Goal: Find specific page/section: Find specific page/section

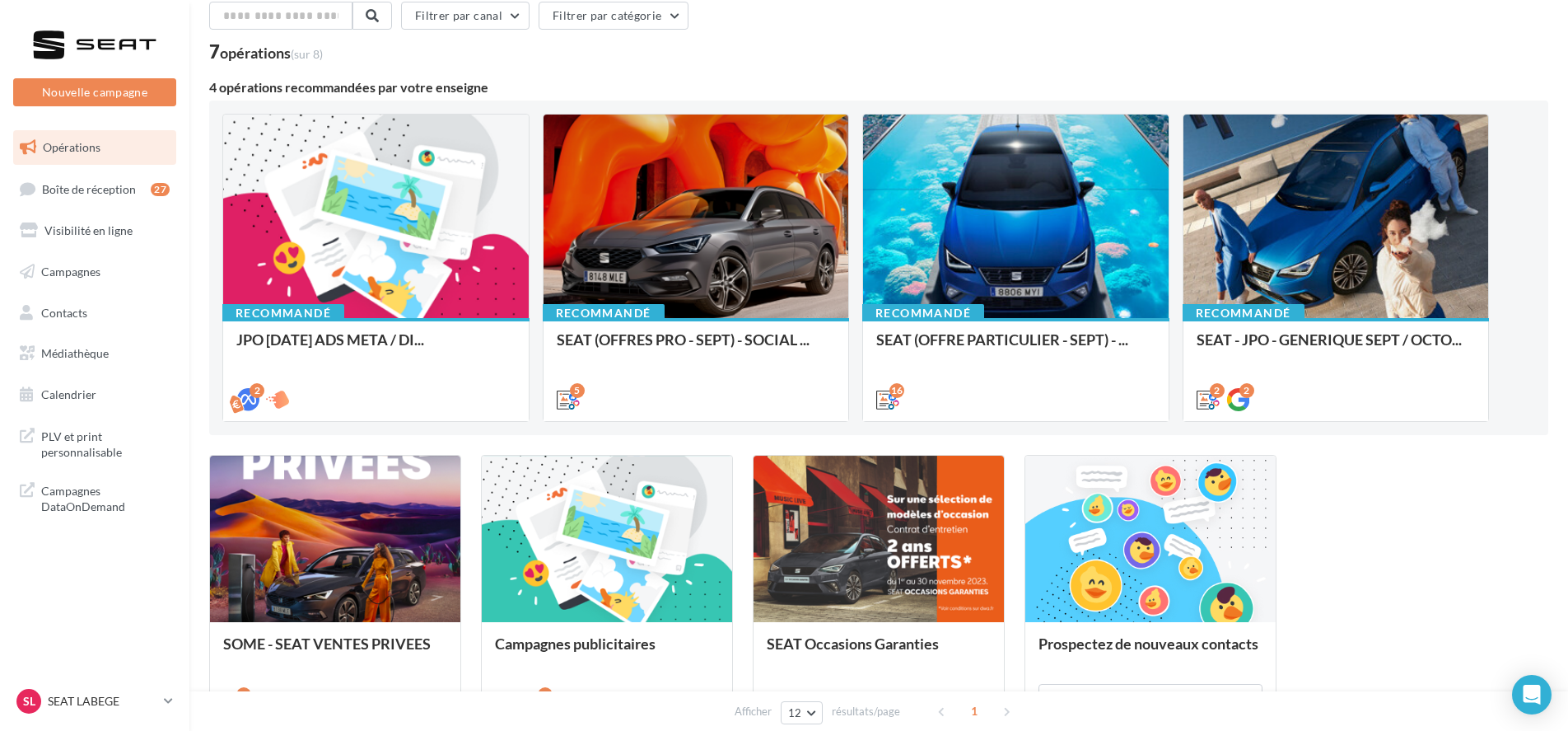
scroll to position [79, 0]
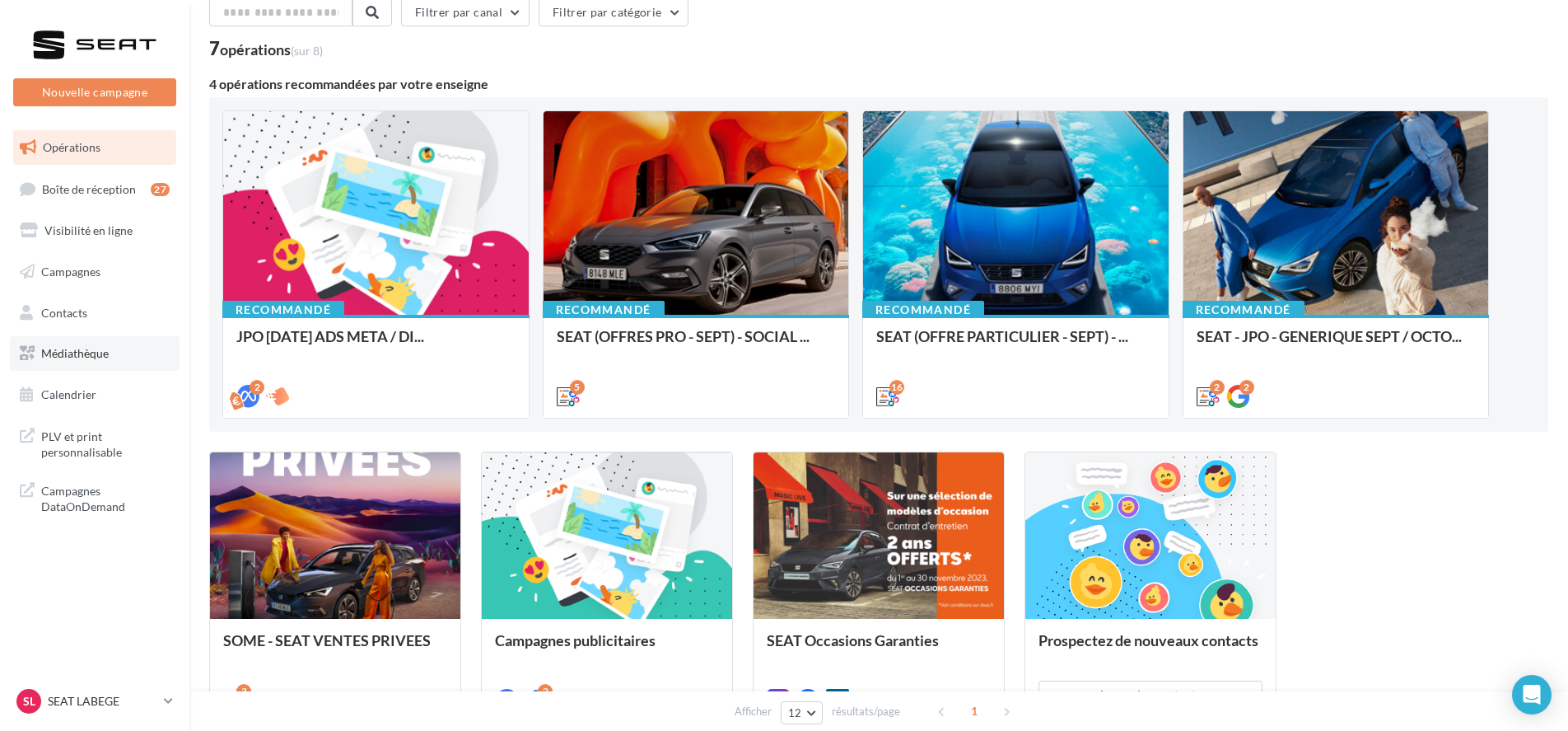
click at [124, 349] on link "Médiathèque" at bounding box center [94, 353] width 170 height 35
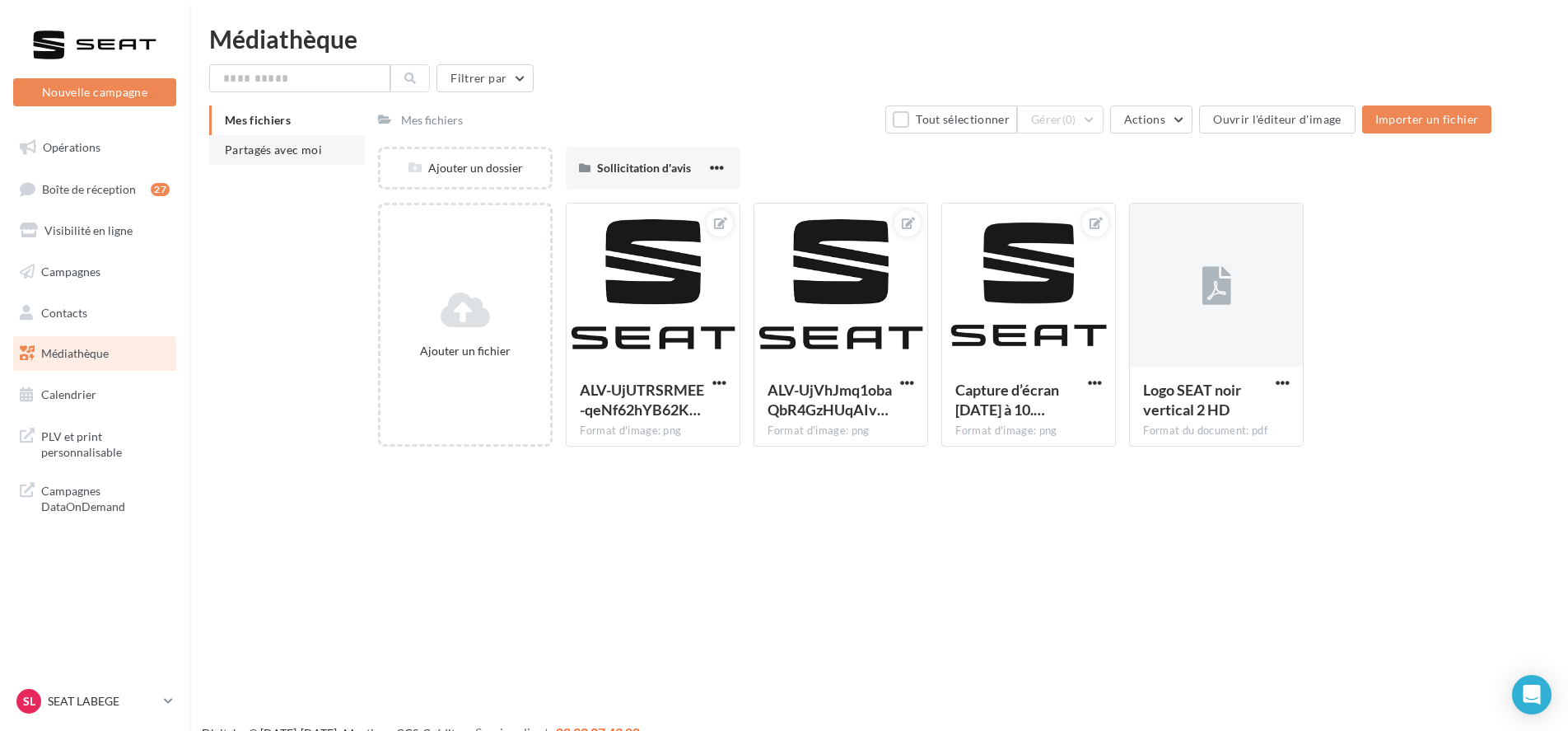
click at [296, 159] on li "Partagés avec moi" at bounding box center [286, 149] width 156 height 29
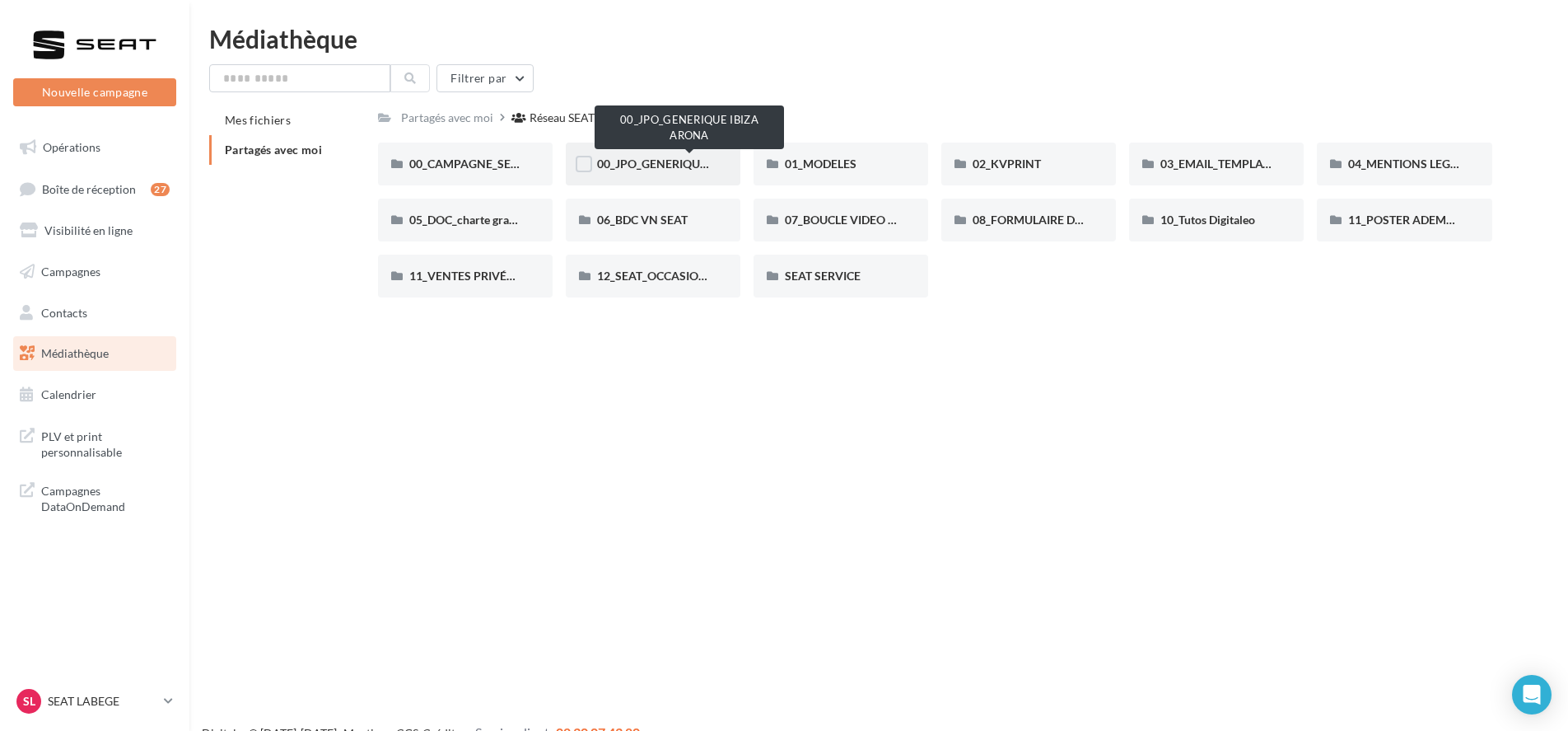
click at [641, 165] on span "00_JPO_GENERIQUE IBIZA ARONA" at bounding box center [690, 164] width 186 height 14
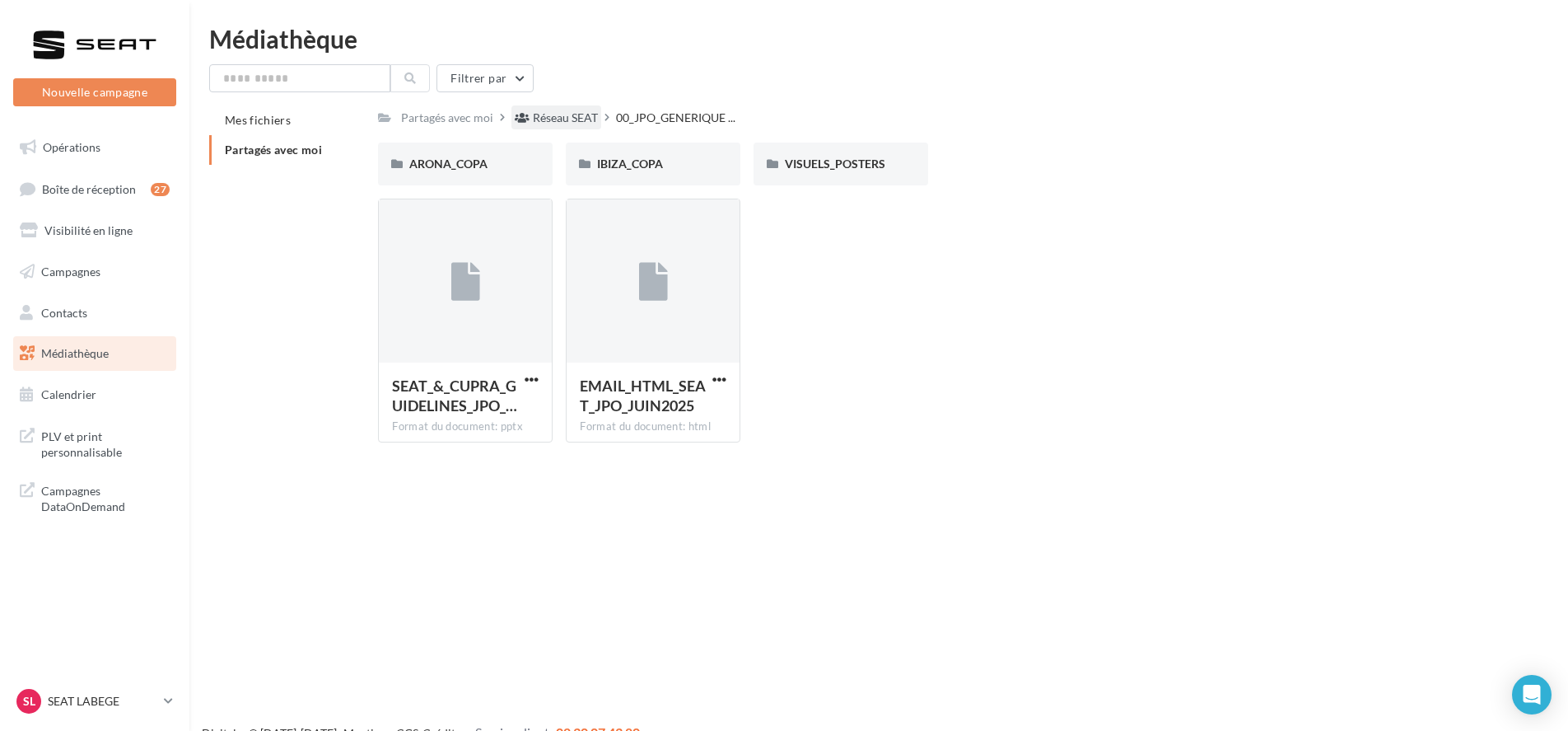
click at [570, 124] on div "Réseau SEAT" at bounding box center [564, 117] width 65 height 17
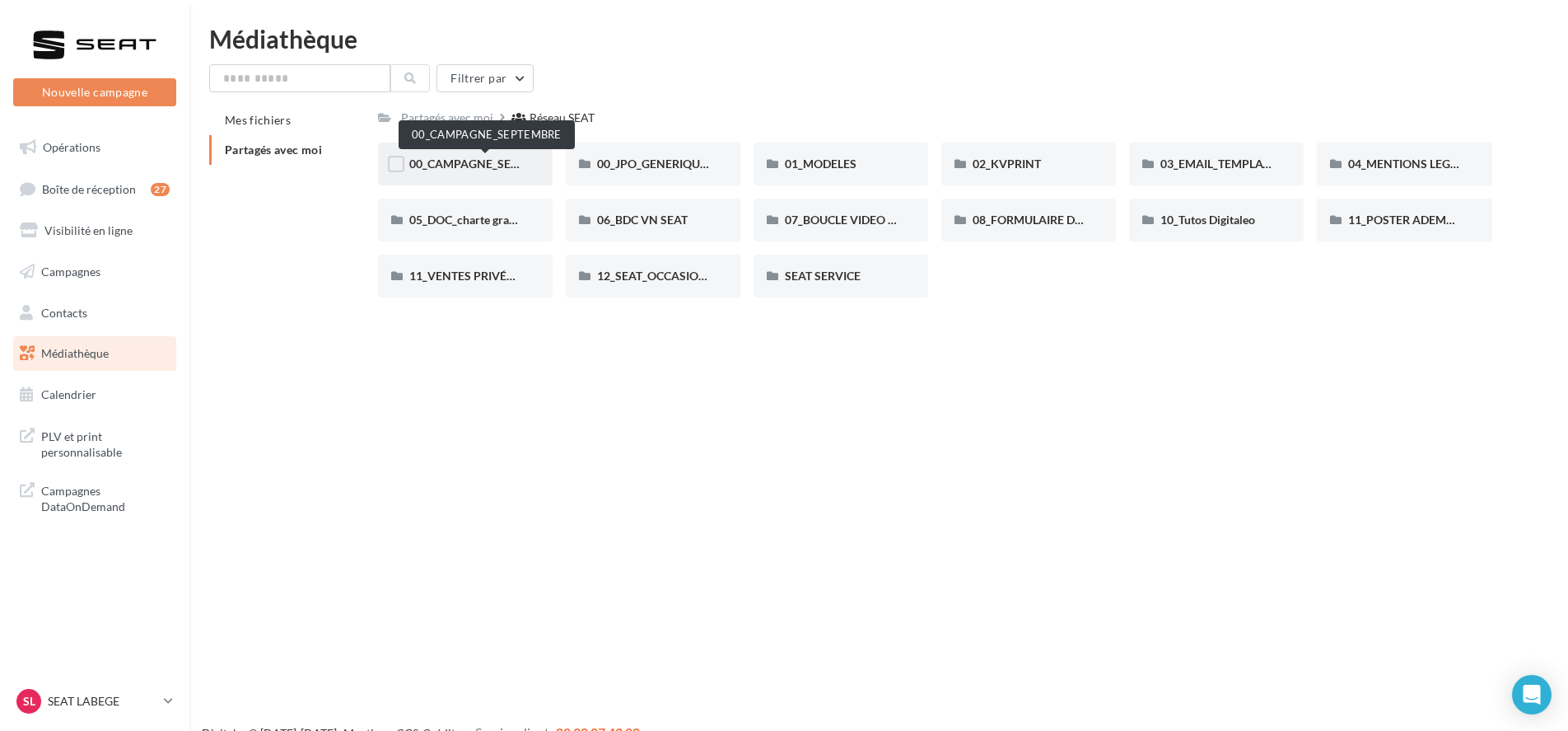
click at [496, 164] on span "00_CAMPAGNE_SEPTEMBRE" at bounding box center [485, 164] width 154 height 14
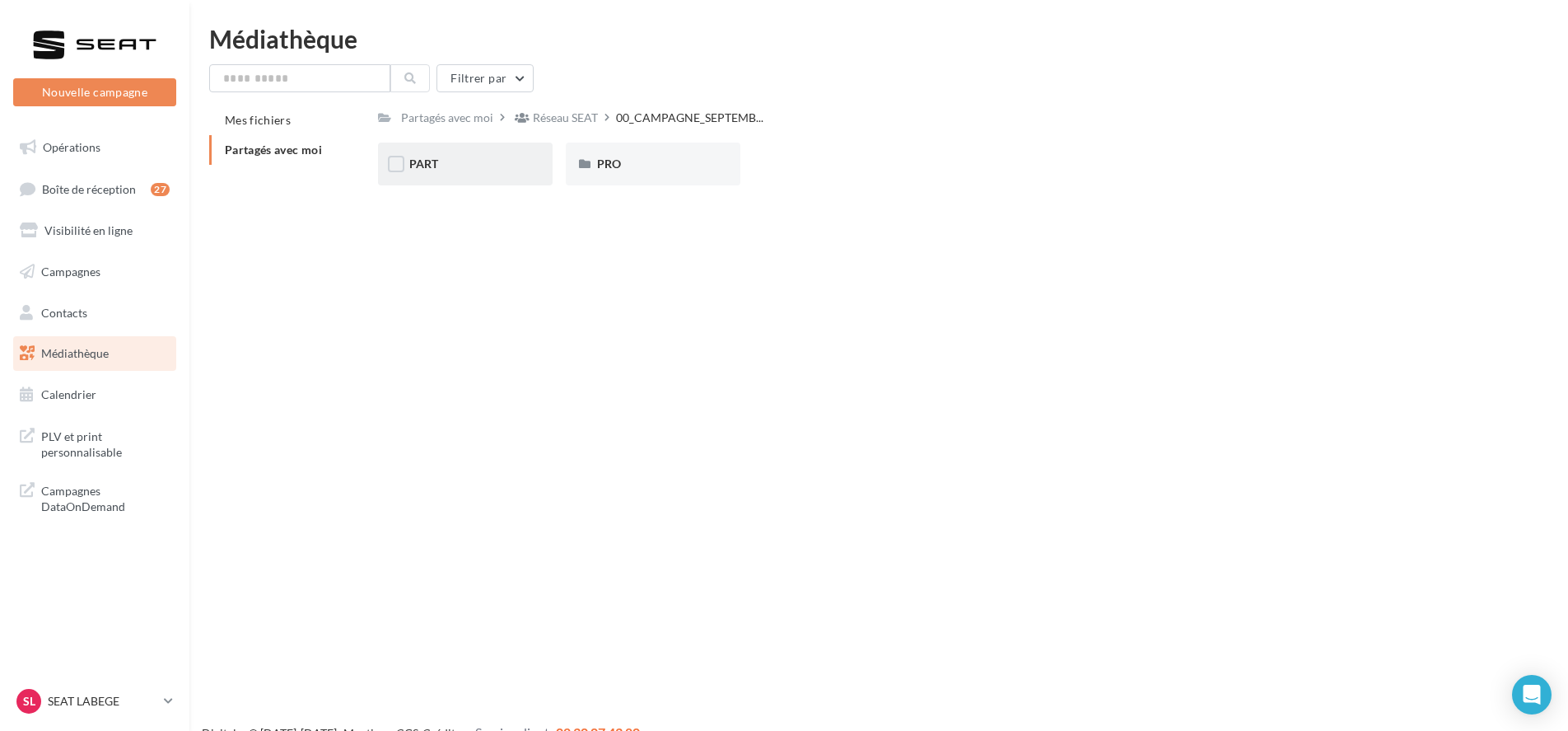
click at [496, 172] on div "PART" at bounding box center [465, 164] width 112 height 17
click at [470, 173] on div "ARONA" at bounding box center [465, 164] width 174 height 43
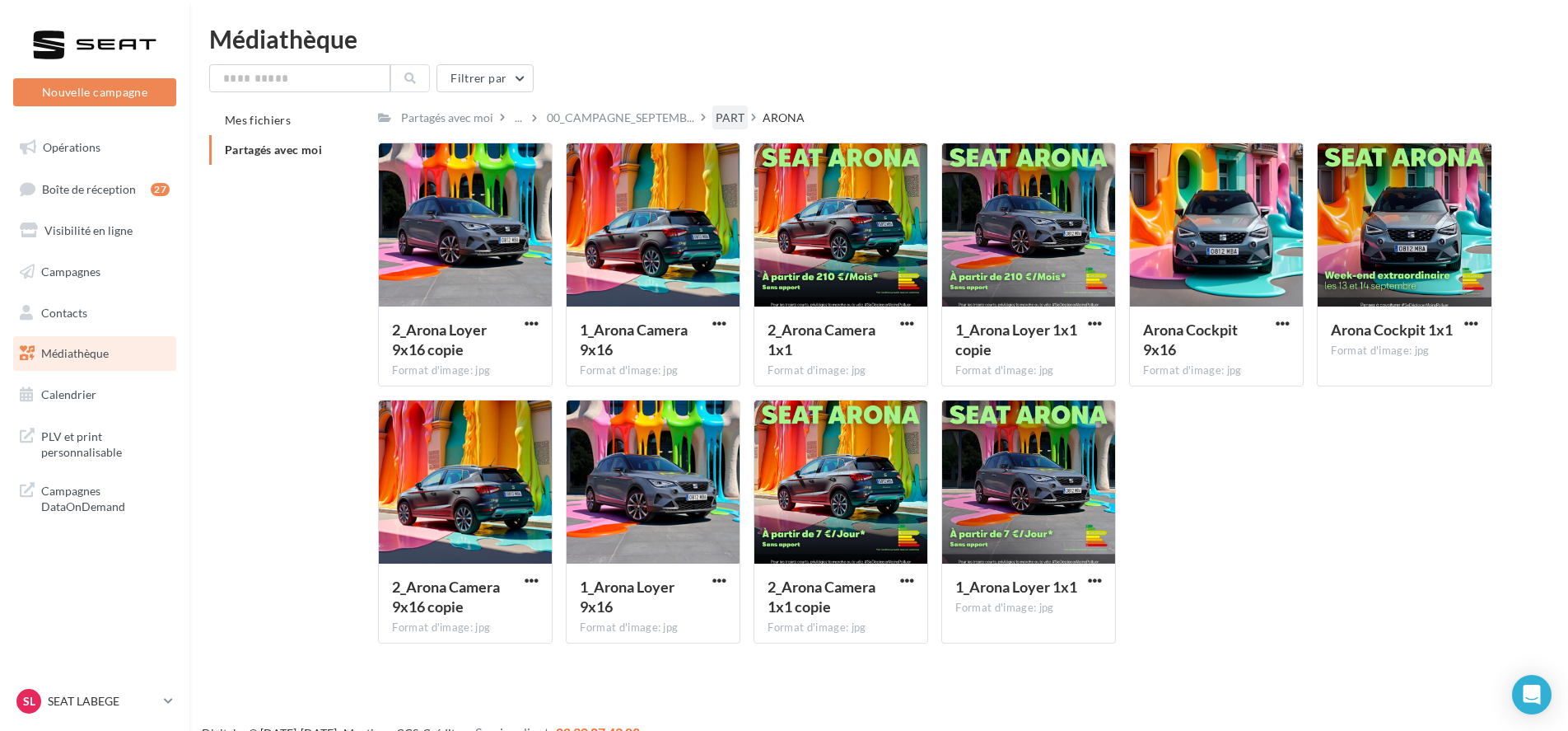
click at [725, 120] on div "PART" at bounding box center [730, 117] width 28 height 17
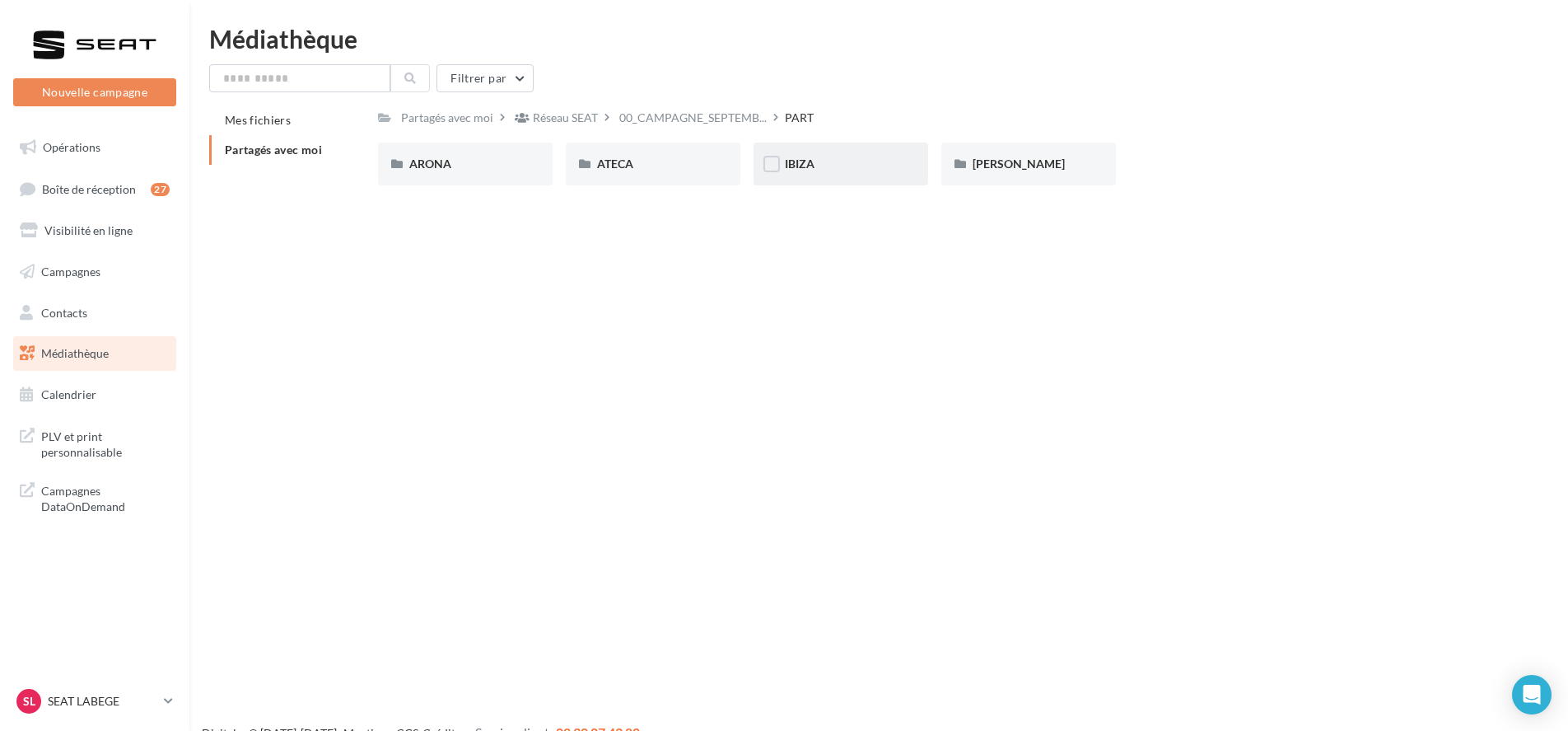
click at [835, 152] on div "IBIZA" at bounding box center [841, 164] width 174 height 43
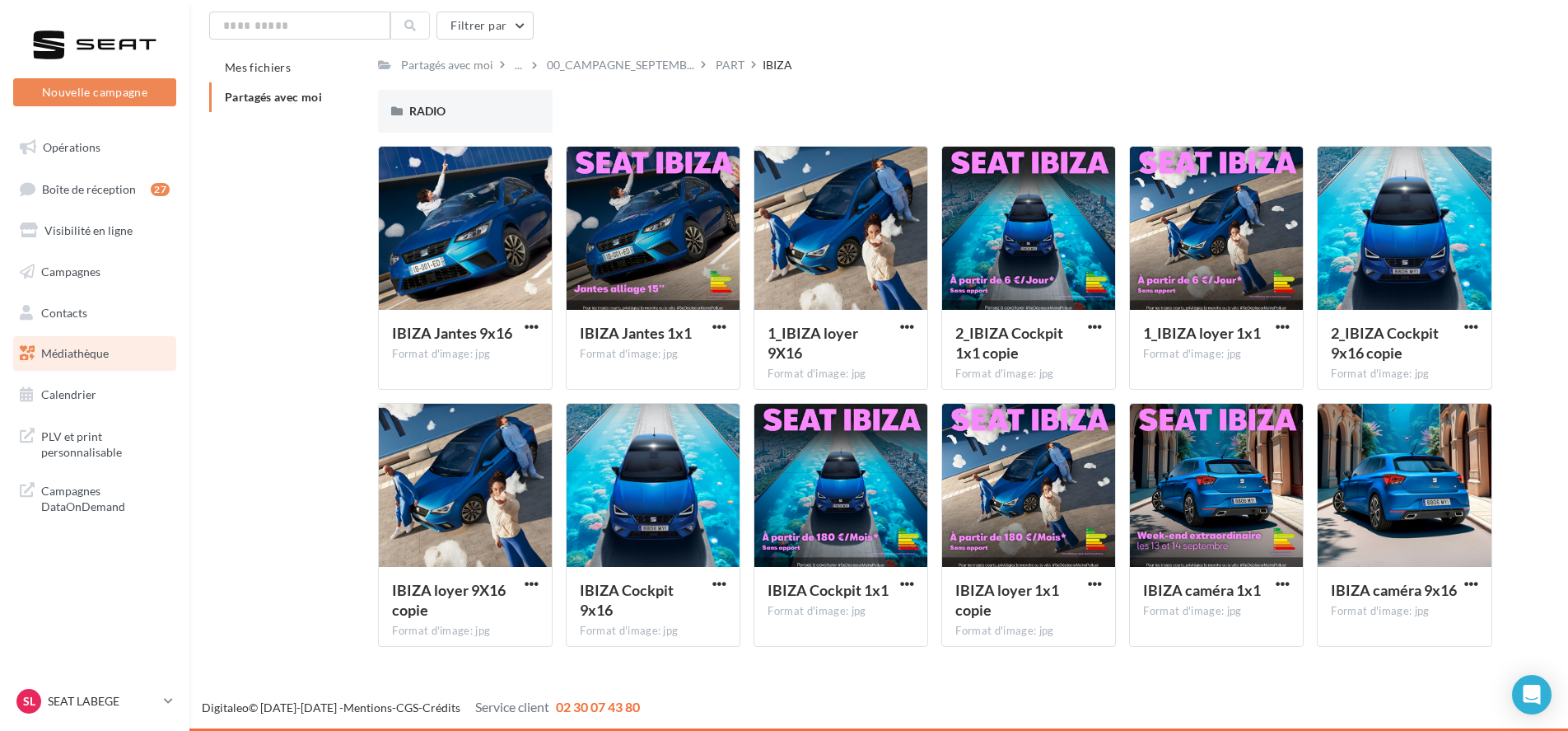
scroll to position [52, 0]
